Goal: Communication & Community: Answer question/provide support

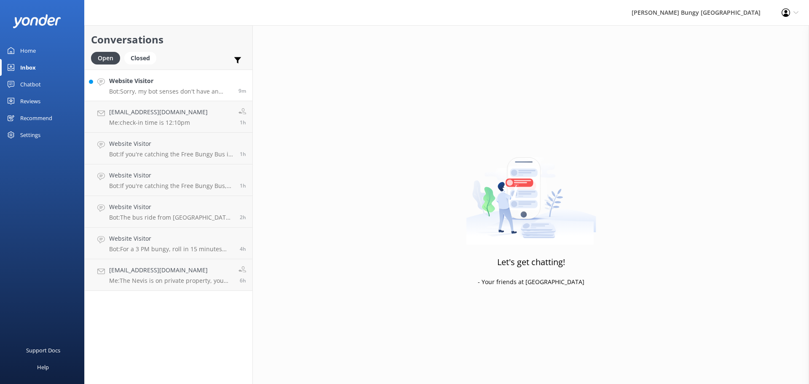
click at [191, 80] on h4 "Website Visitor" at bounding box center [170, 80] width 123 height 9
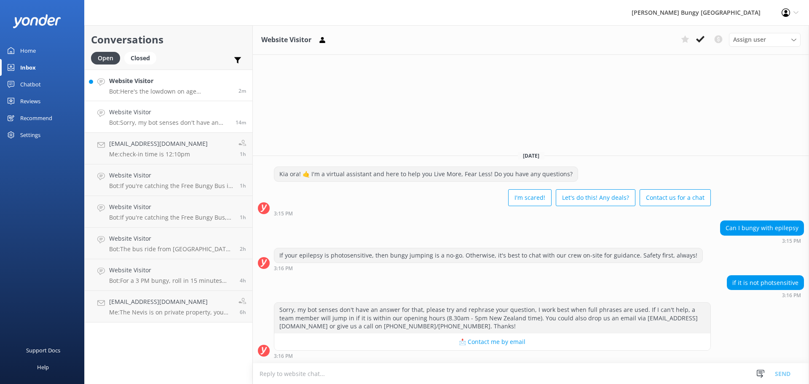
click at [189, 95] on p "Bot: Here's the lowdown on age requirements: - Bungy Jumpers and Swingers: At l…" at bounding box center [170, 92] width 123 height 8
